Goal: Check status

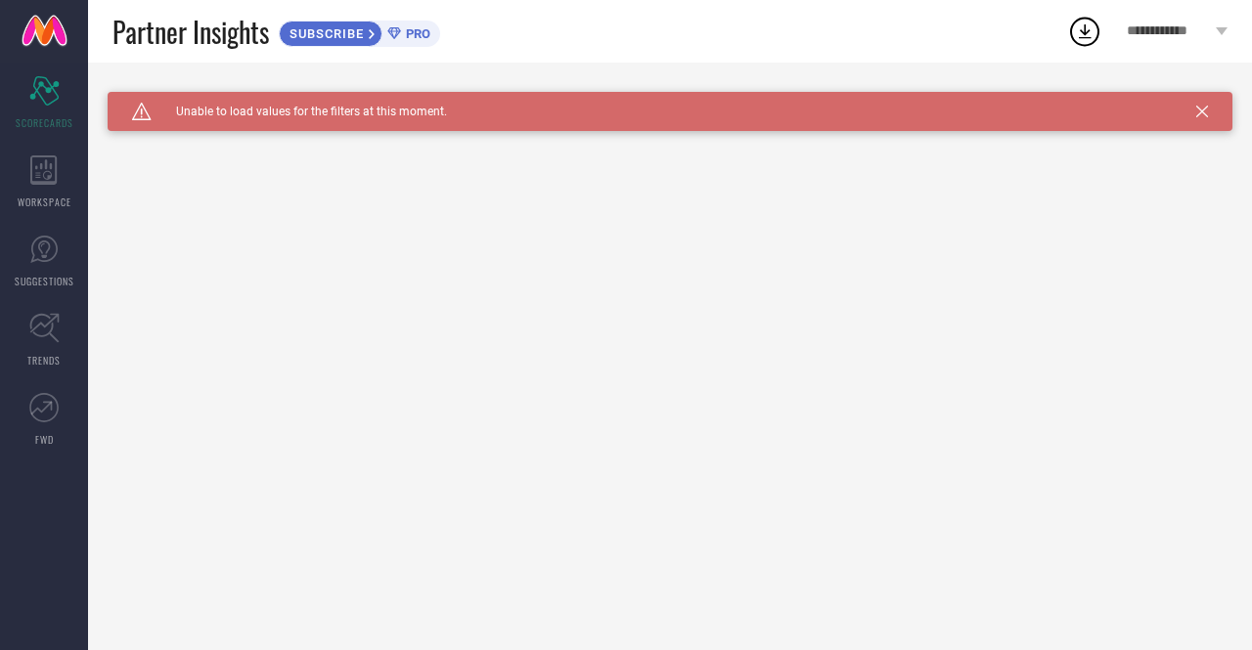
click at [1199, 117] on div "Caution Created with Sketch. Unable to load values for the filters at this mome…" at bounding box center [670, 111] width 1125 height 39
click at [59, 185] on div "WORKSPACE" at bounding box center [44, 182] width 88 height 78
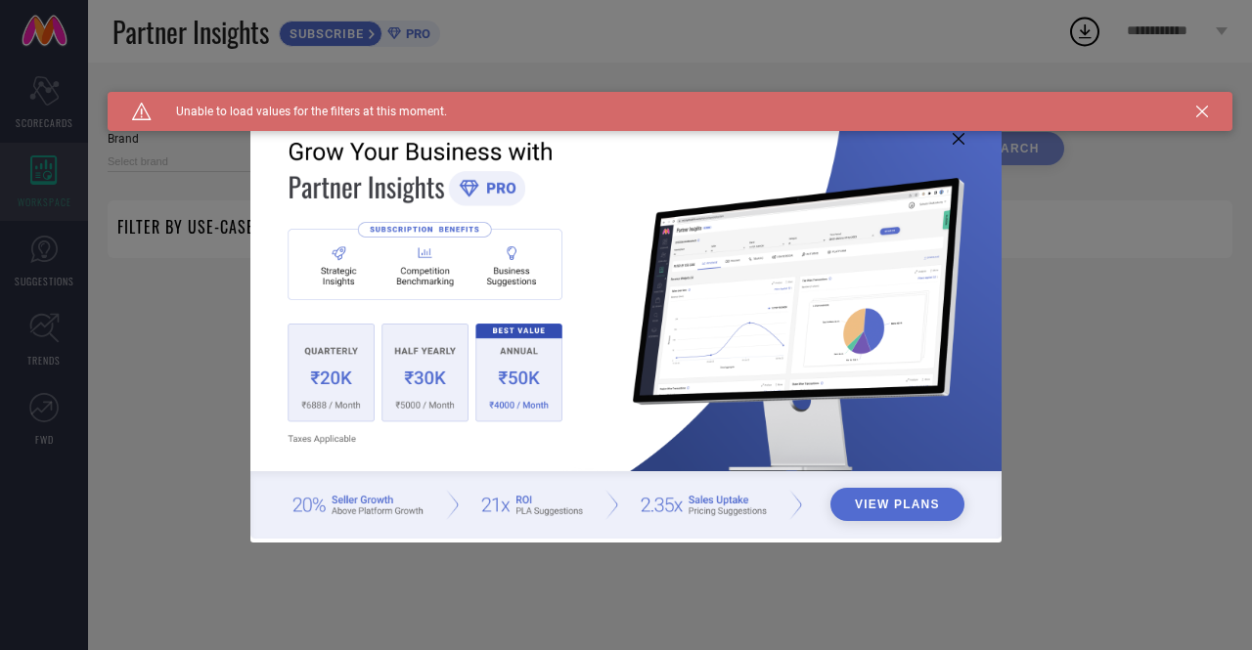
type input "1 STOP FASHION"
type input "All"
